Goal: Information Seeking & Learning: Find specific fact

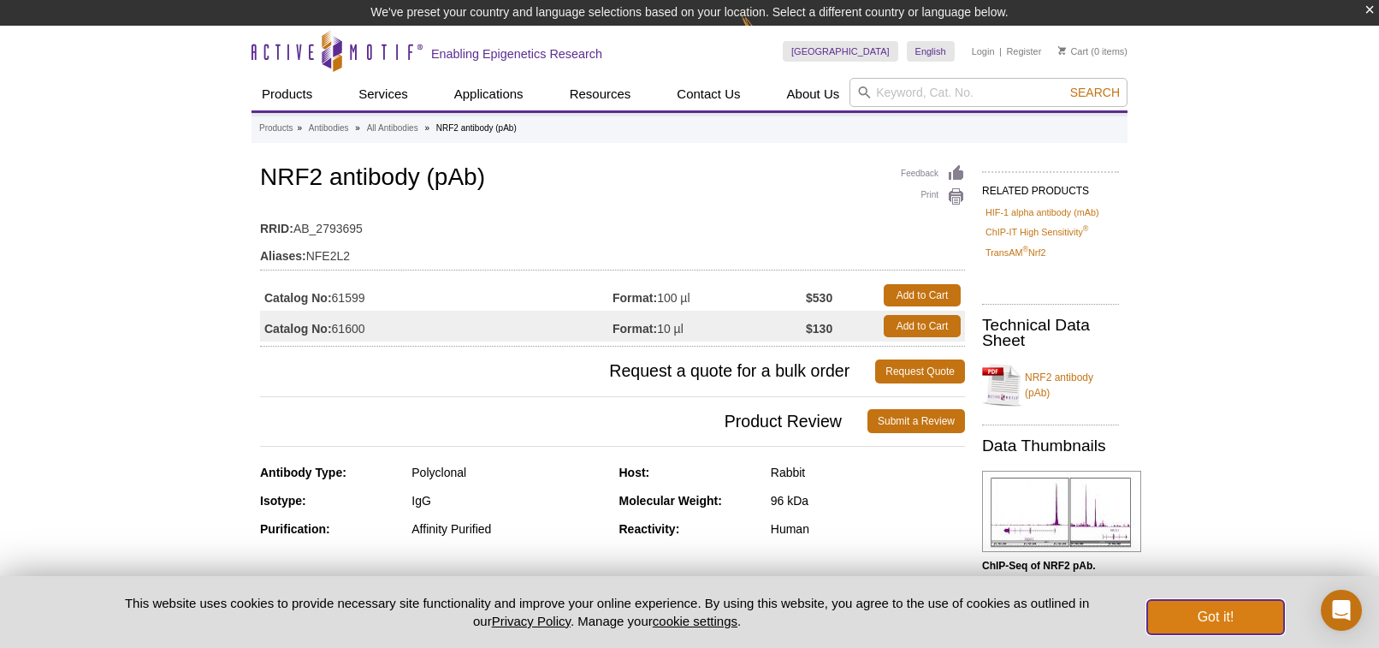
click at [1178, 625] on button "Got it!" at bounding box center [1216, 617] width 137 height 34
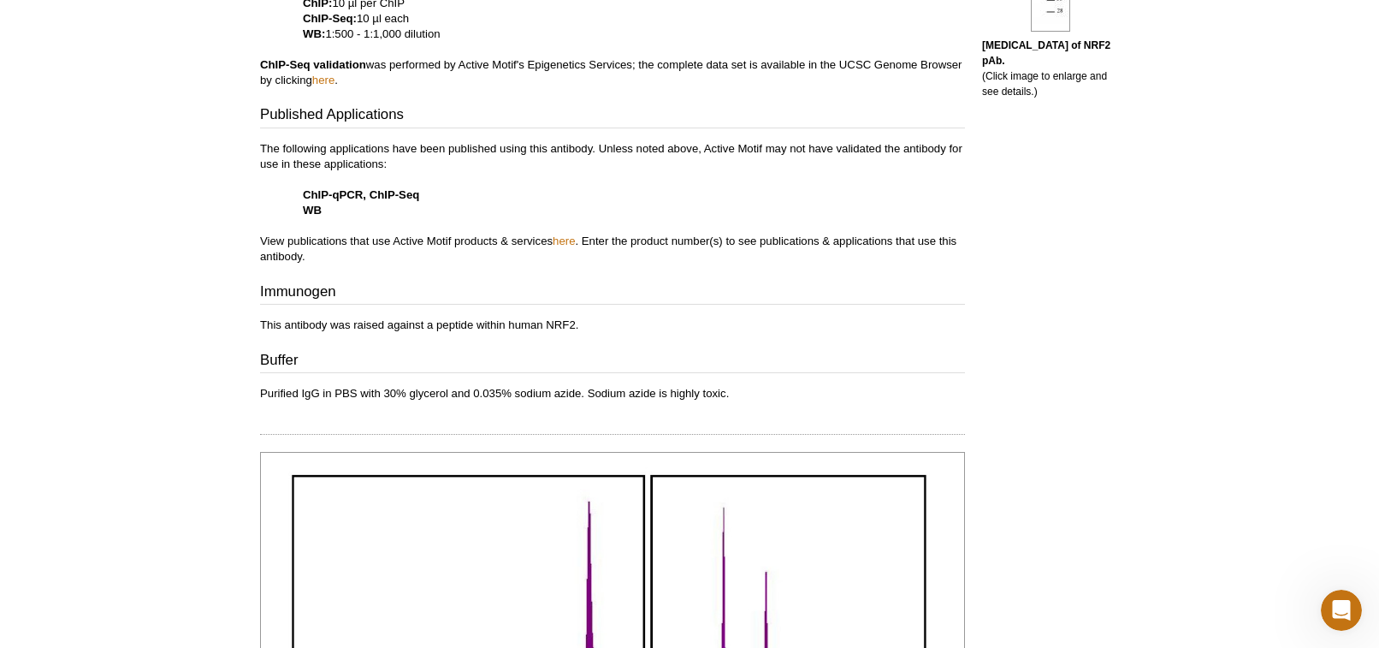
scroll to position [767, 0]
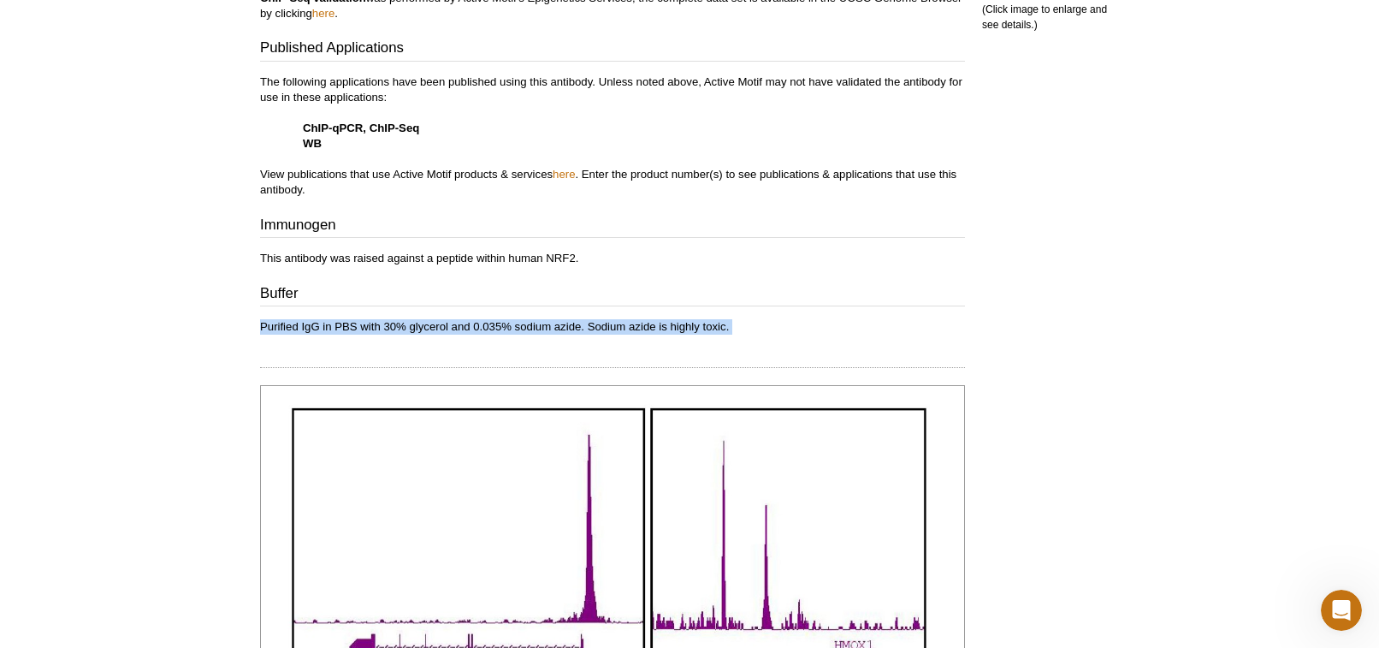
drag, startPoint x: 254, startPoint y: 326, endPoint x: 751, endPoint y: 343, distance: 497.5
click at [754, 343] on div "Feedback Print NRF2 antibody (pAb) RRID: AB_2793695 Aliases: NFE2L2 Catalog No:…" at bounding box center [609, 366] width 714 height 1996
copy div "Purified IgG in PBS with 30% glycerol and 0.035% sodium azide. Sodium azide is …"
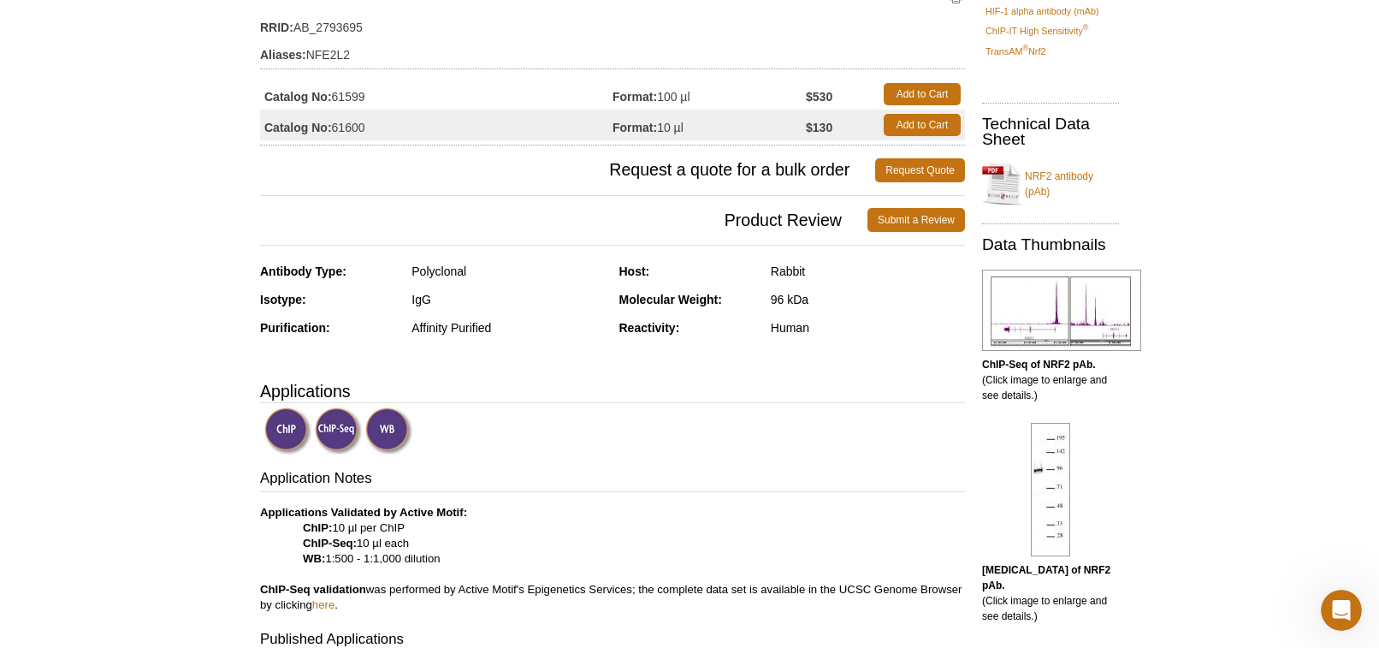
scroll to position [275, 0]
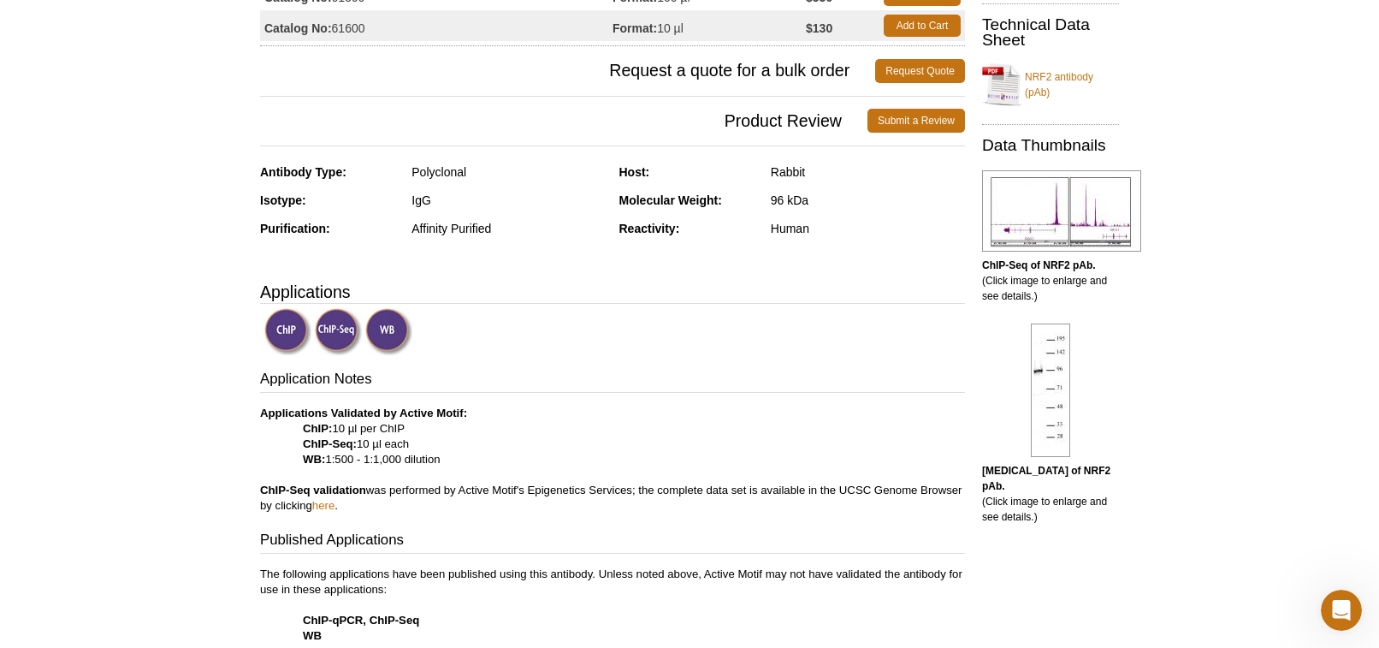
click at [454, 463] on p "Applications Validated by Active Motif: ChIP: 10 µl per ChIP ChIP-Seq: 10 µl ea…" at bounding box center [612, 460] width 705 height 108
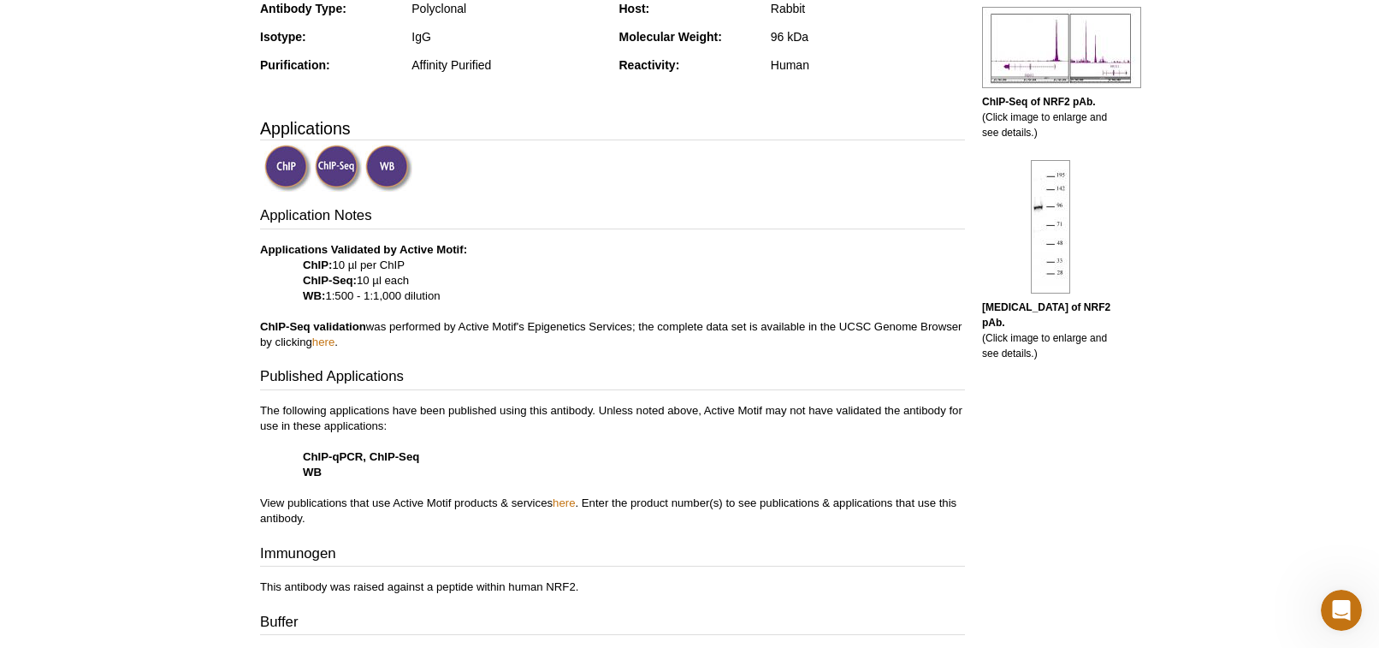
scroll to position [0, 0]
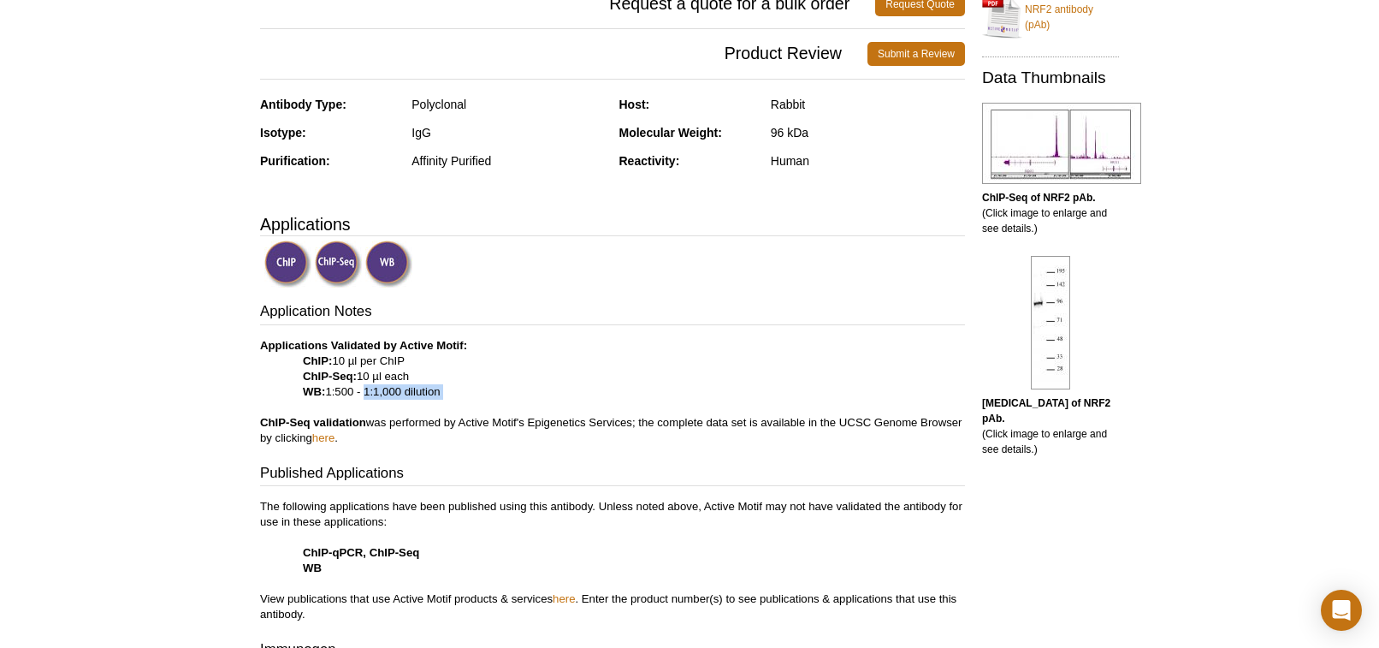
scroll to position [342, 0]
drag, startPoint x: 455, startPoint y: 403, endPoint x: 249, endPoint y: 345, distance: 214.3
click at [249, 345] on div "Active Motif Logo Enabling Epigenetics Research 0 Search Skip to content Active…" at bounding box center [689, 646] width 1379 height 1976
copy p "Applications Validated by Active Motif: ChIP: 10 µl per ChIP ChIP-Seq: 10 µl ea…"
